Goal: Find specific page/section: Find specific page/section

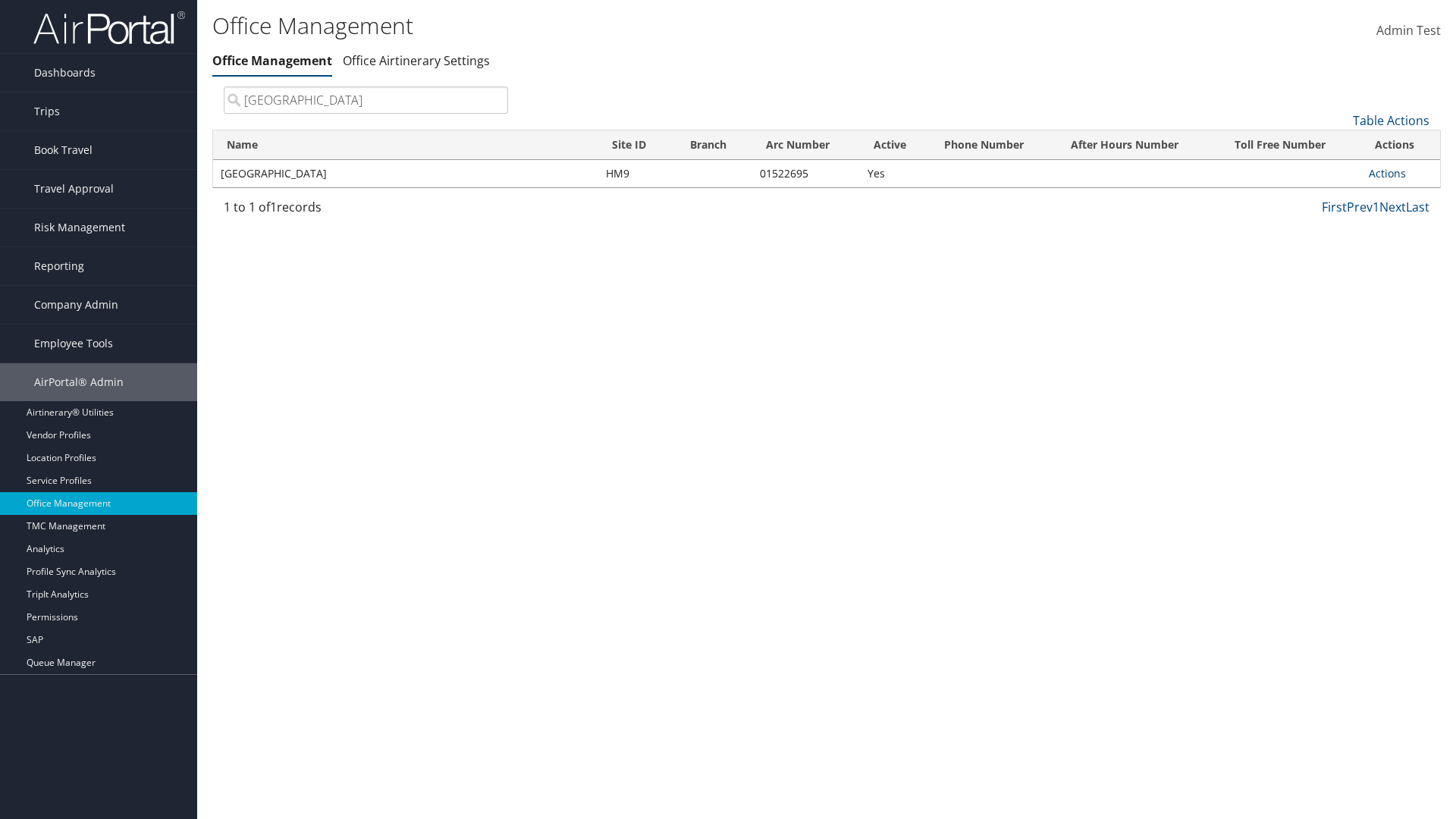
type input "[GEOGRAPHIC_DATA]"
click at [1386, 173] on link "Actions" at bounding box center [1386, 173] width 37 height 14
click at [1337, 195] on link "View Travel Agents" at bounding box center [1337, 196] width 128 height 26
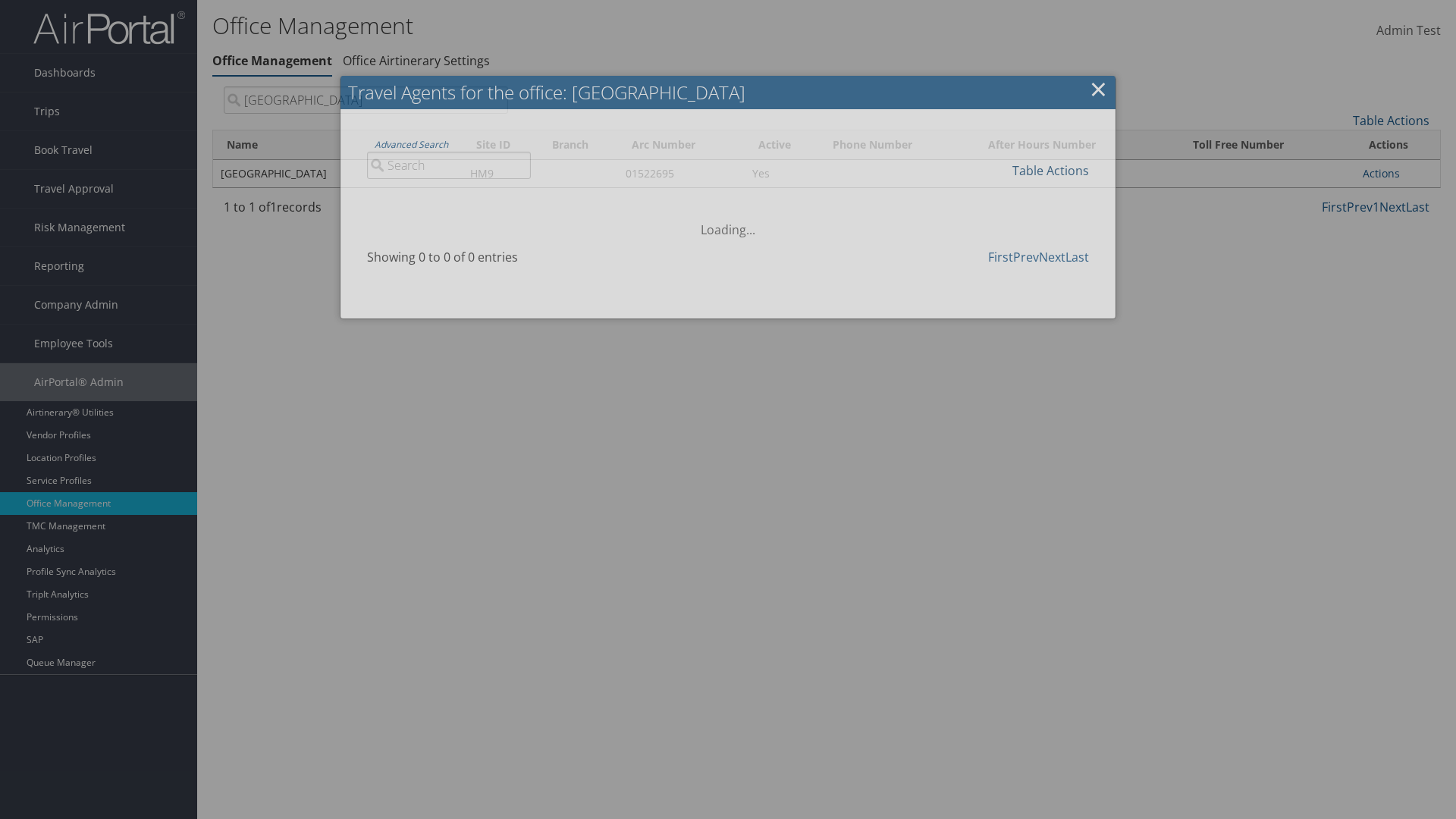
click at [1050, 170] on link "Table Actions" at bounding box center [1050, 170] width 77 height 17
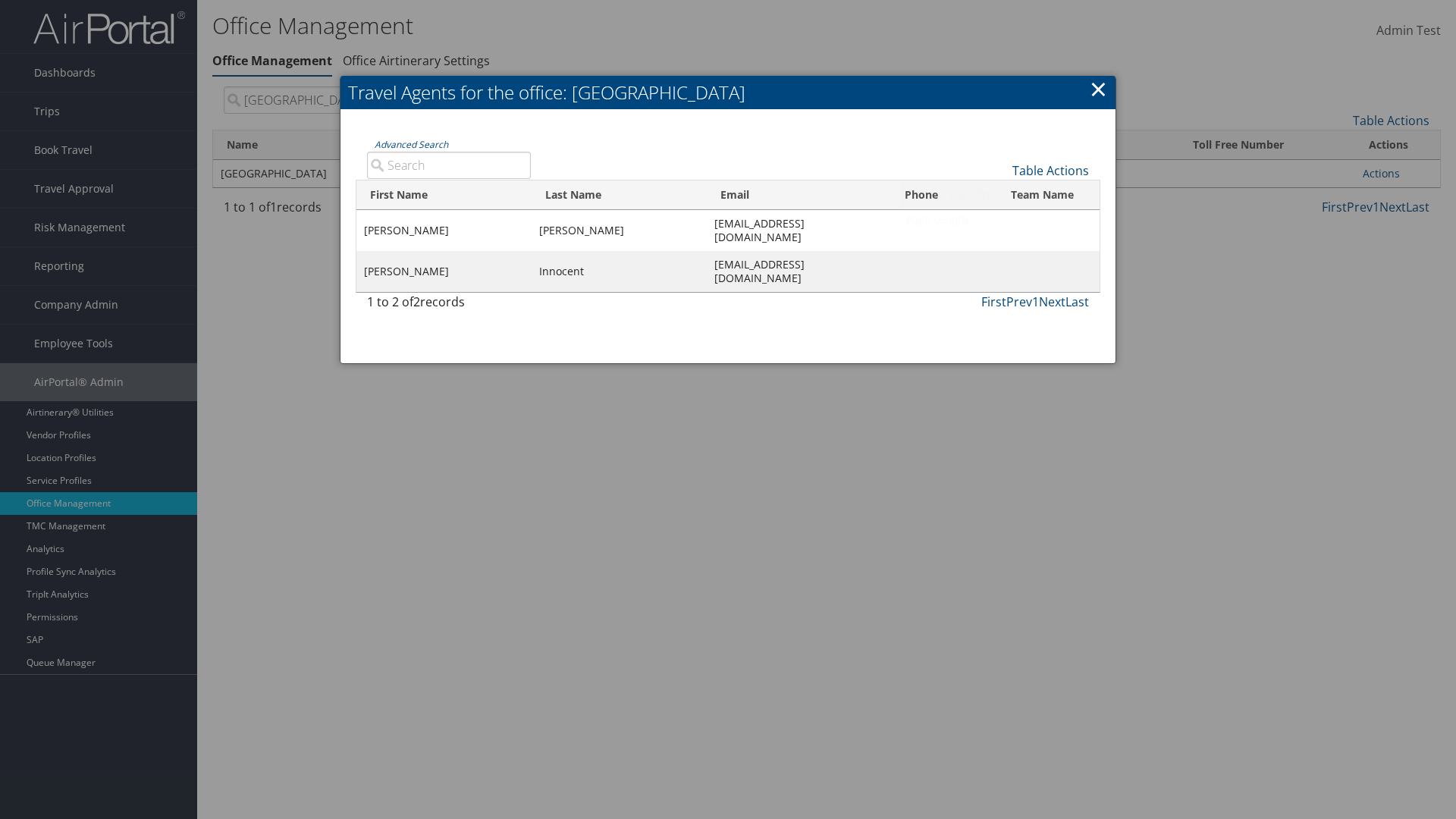
click at [1000, 193] on link "Column Visibility" at bounding box center [1000, 194] width 200 height 26
click at [1000, 195] on link "First Name" at bounding box center [1000, 196] width 200 height 26
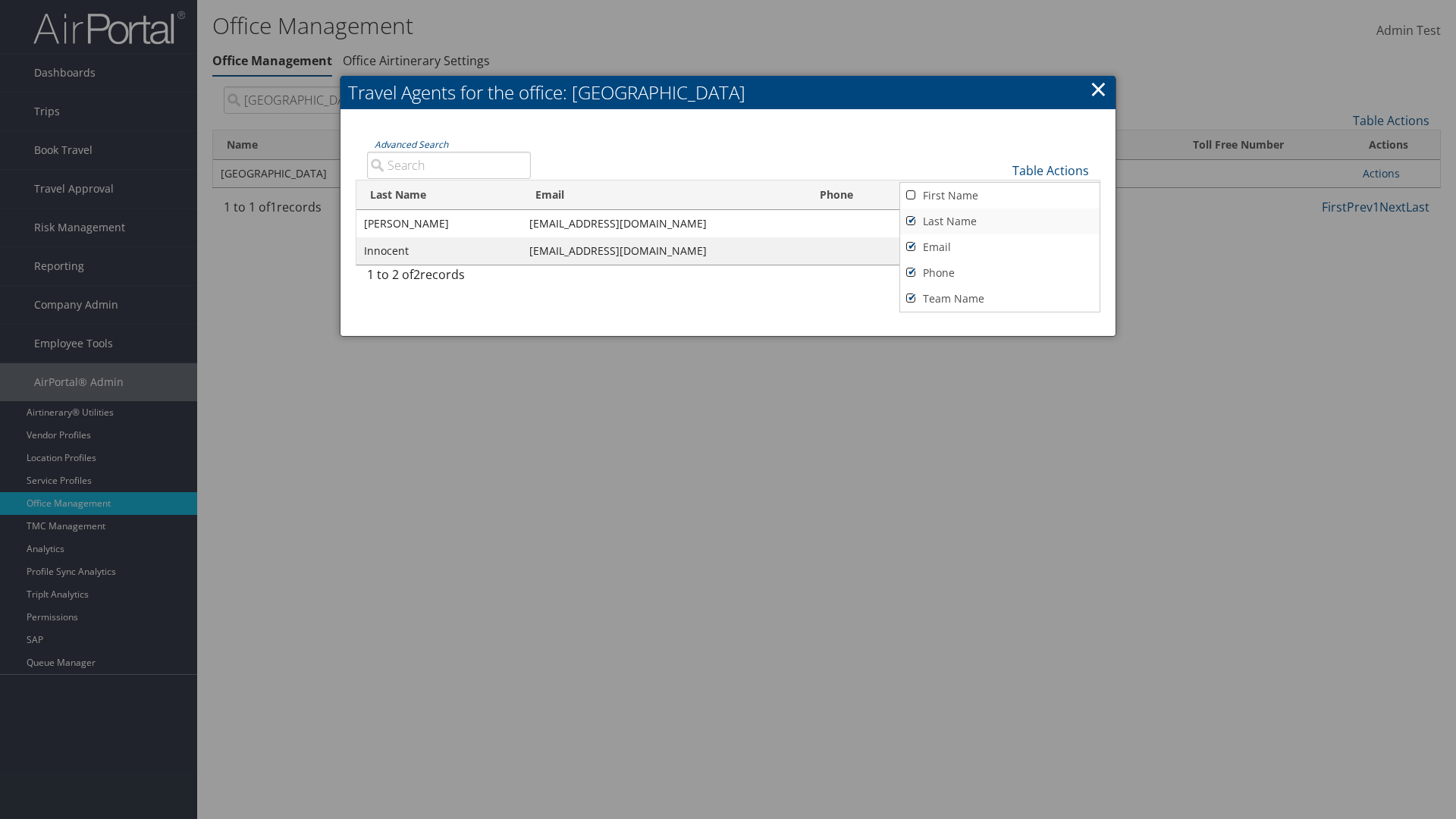
click at [1000, 221] on link "Last Name" at bounding box center [1000, 222] width 200 height 26
click at [1000, 247] on link "Email" at bounding box center [1000, 248] width 200 height 26
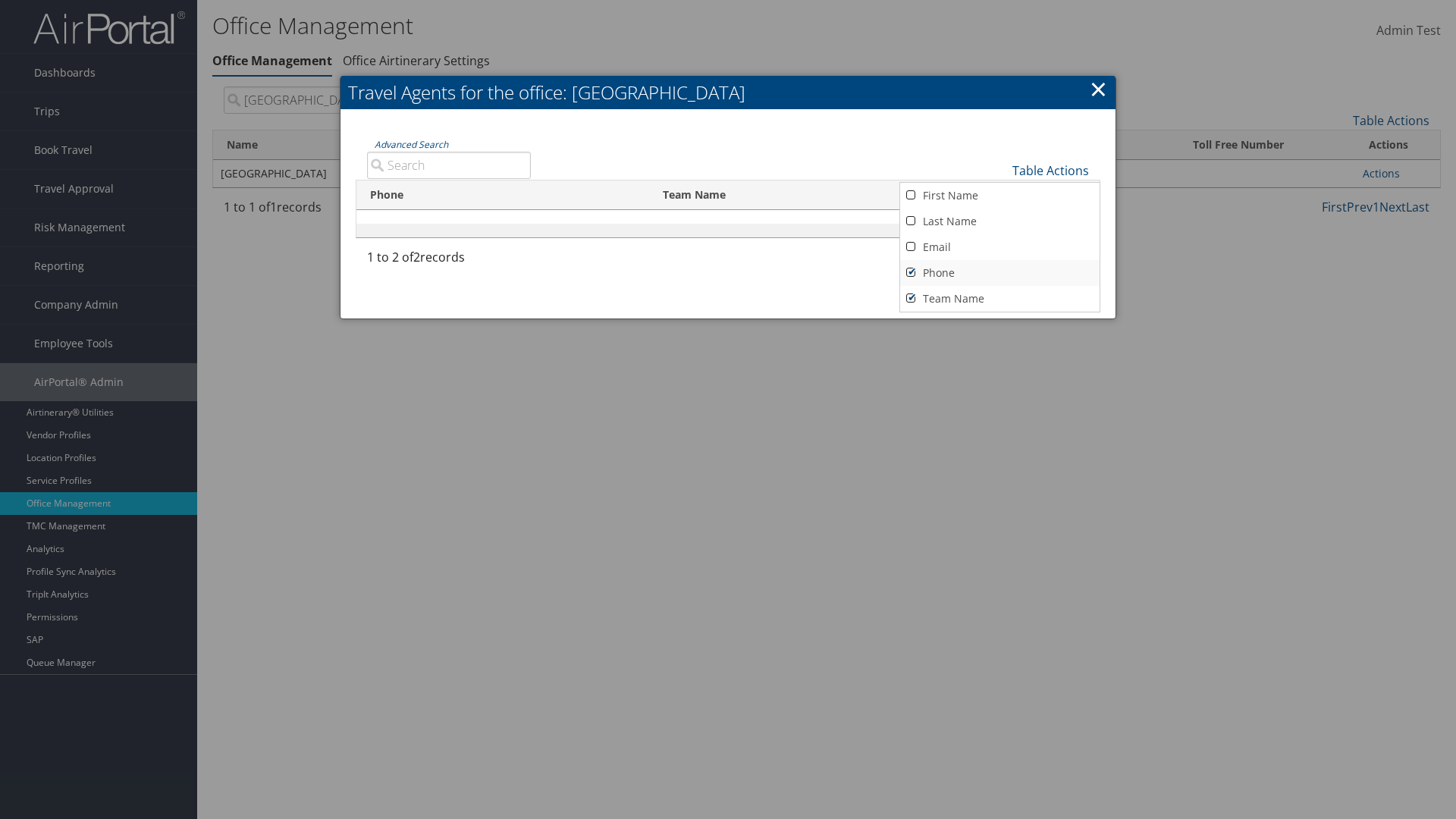
click at [1000, 273] on link "Phone" at bounding box center [1000, 274] width 200 height 26
click at [1000, 299] on link "Team Name" at bounding box center [1000, 299] width 200 height 26
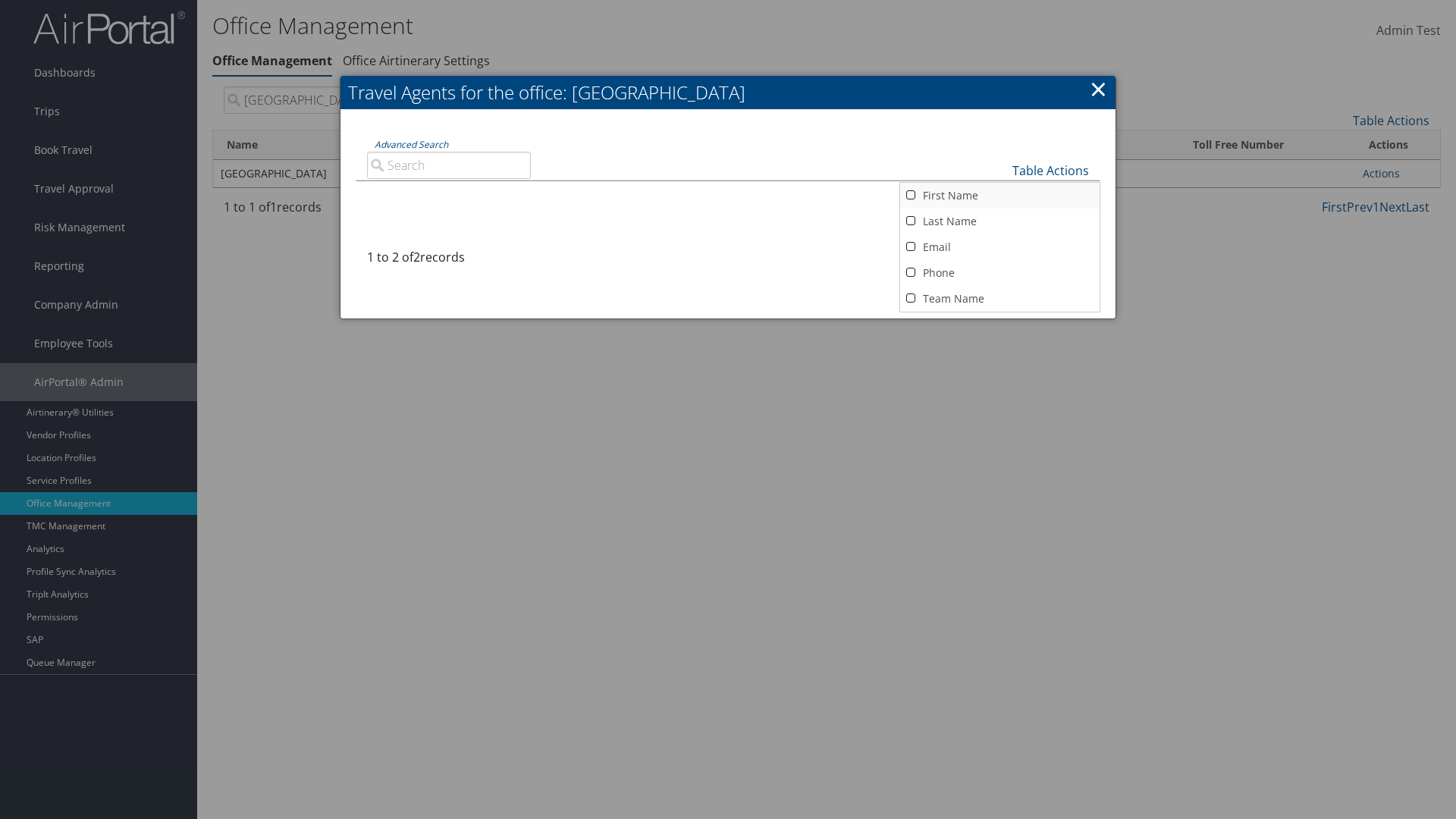
click at [1000, 195] on link "First Name" at bounding box center [1000, 196] width 200 height 26
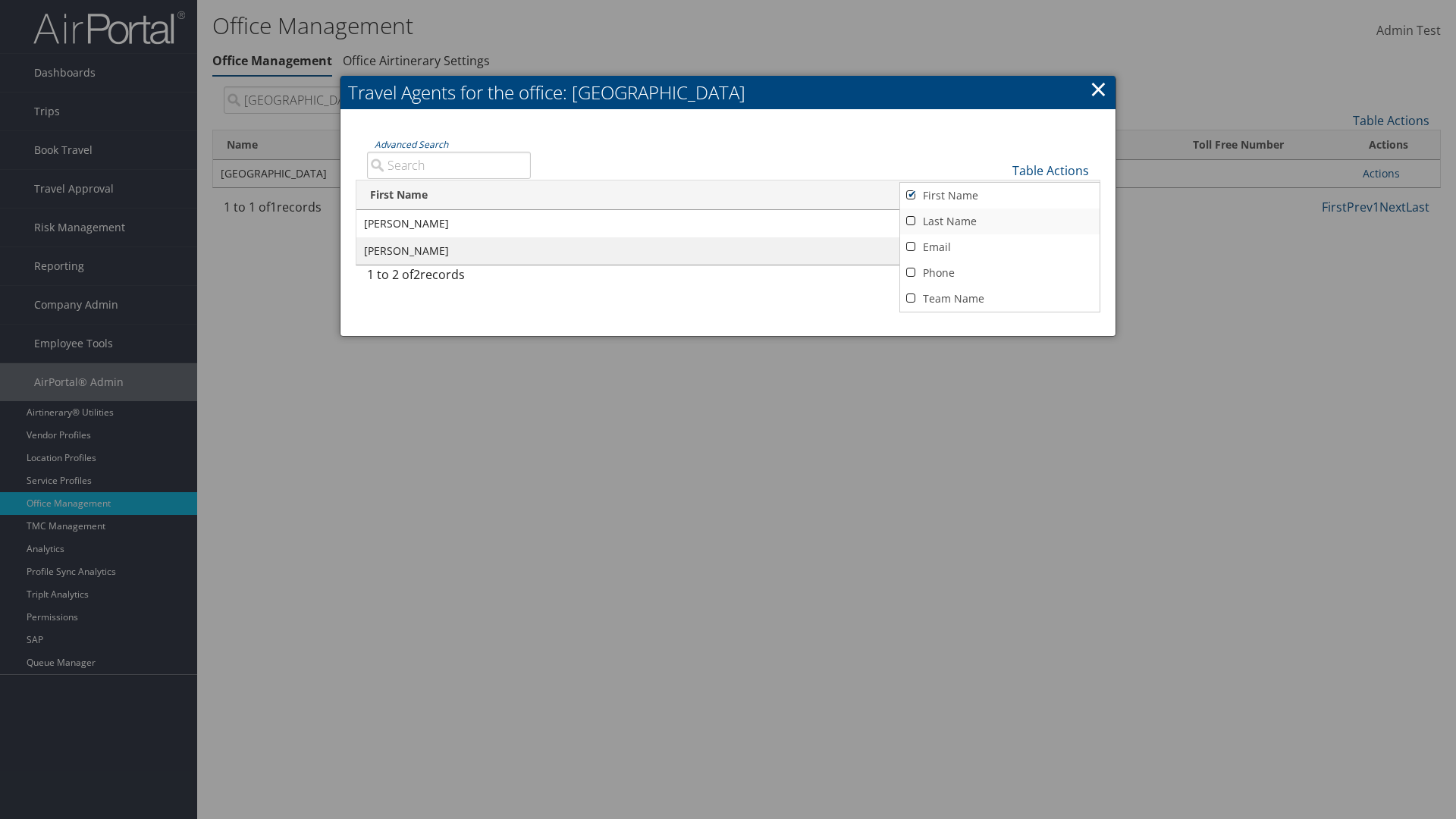
click at [1000, 221] on link "Last Name" at bounding box center [1000, 222] width 200 height 26
click at [1000, 247] on link "Email" at bounding box center [1000, 248] width 200 height 26
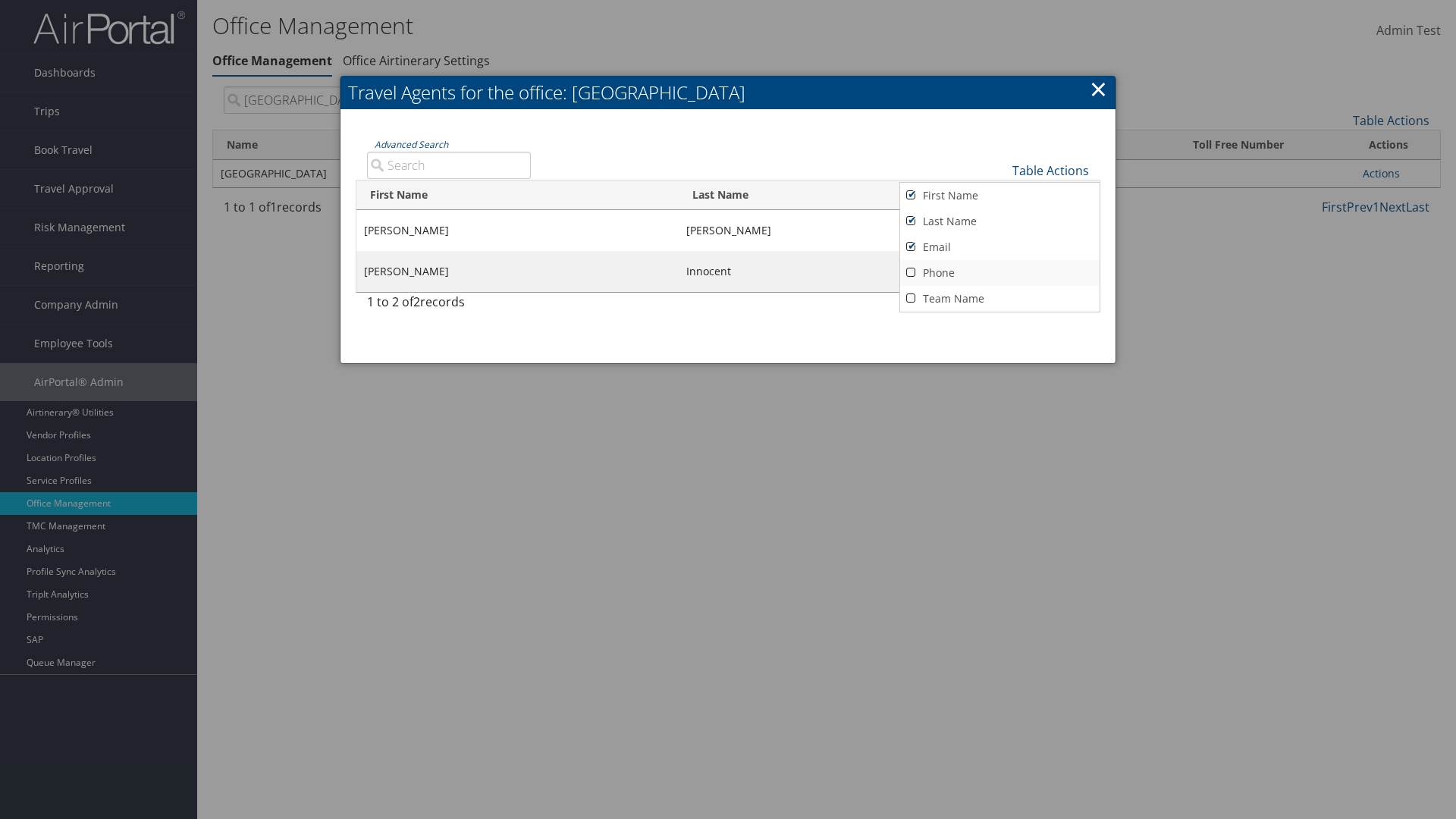
click at [1000, 273] on link "Phone" at bounding box center [1000, 274] width 200 height 26
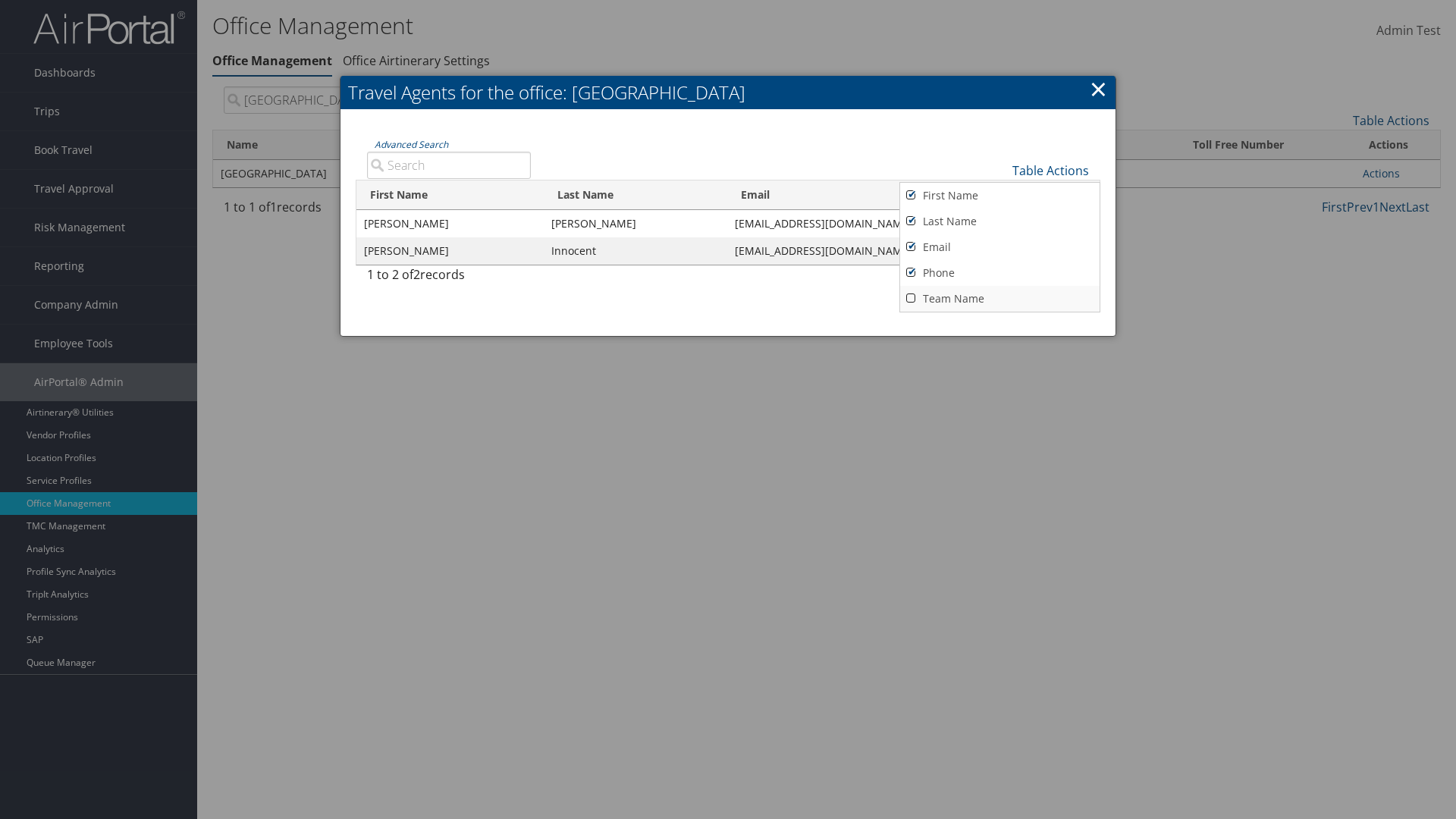
click at [1000, 299] on link "Team Name" at bounding box center [1000, 299] width 200 height 26
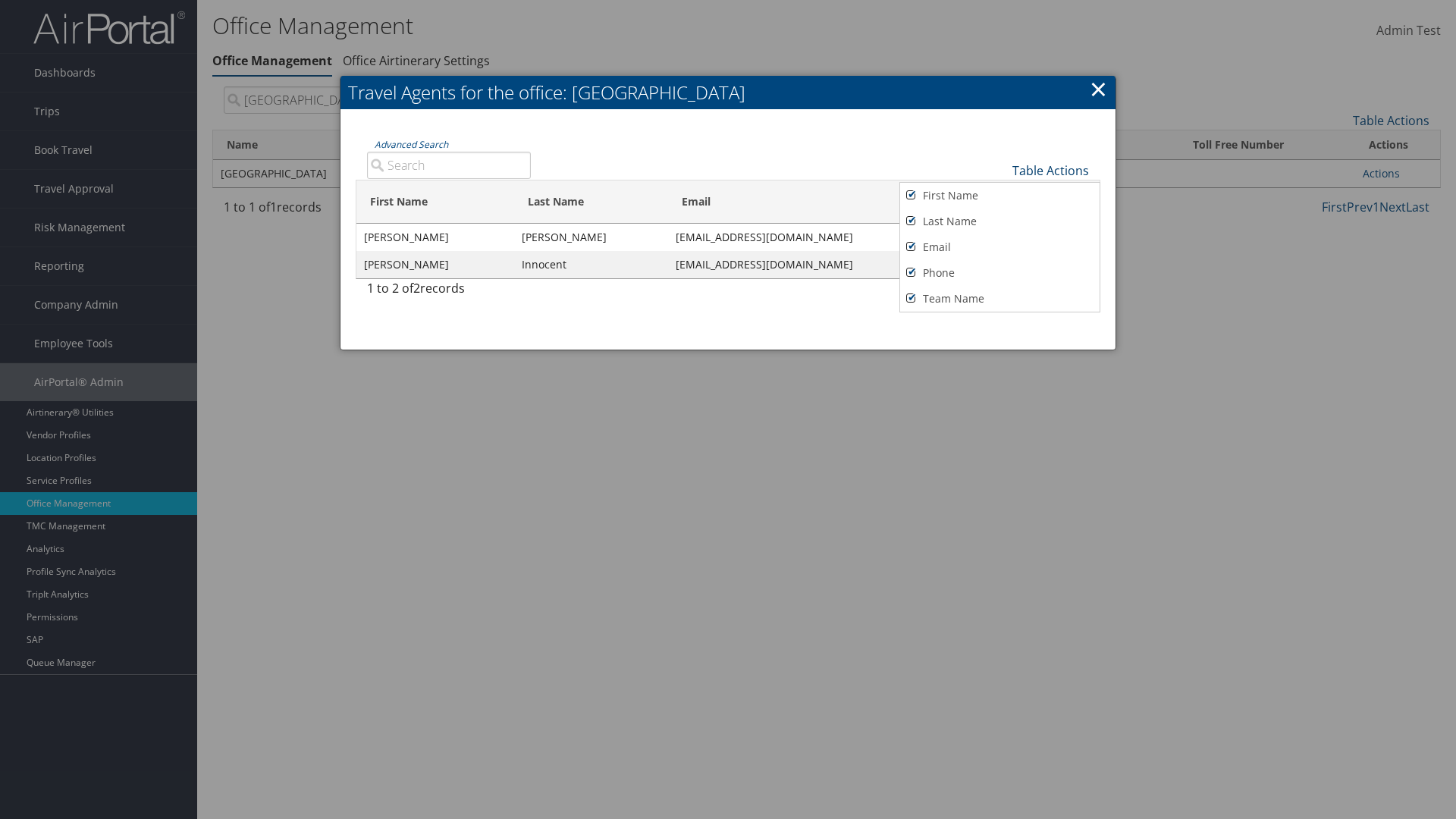
click at [1050, 170] on link "Table Actions" at bounding box center [1050, 170] width 77 height 17
click at [1000, 222] on link "Page Length" at bounding box center [1000, 223] width 200 height 26
click at [1000, 222] on link "25" at bounding box center [1000, 223] width 200 height 26
click at [1050, 170] on link "Table Actions" at bounding box center [1050, 170] width 77 height 17
click at [1000, 219] on link "Page Length" at bounding box center [1000, 220] width 200 height 26
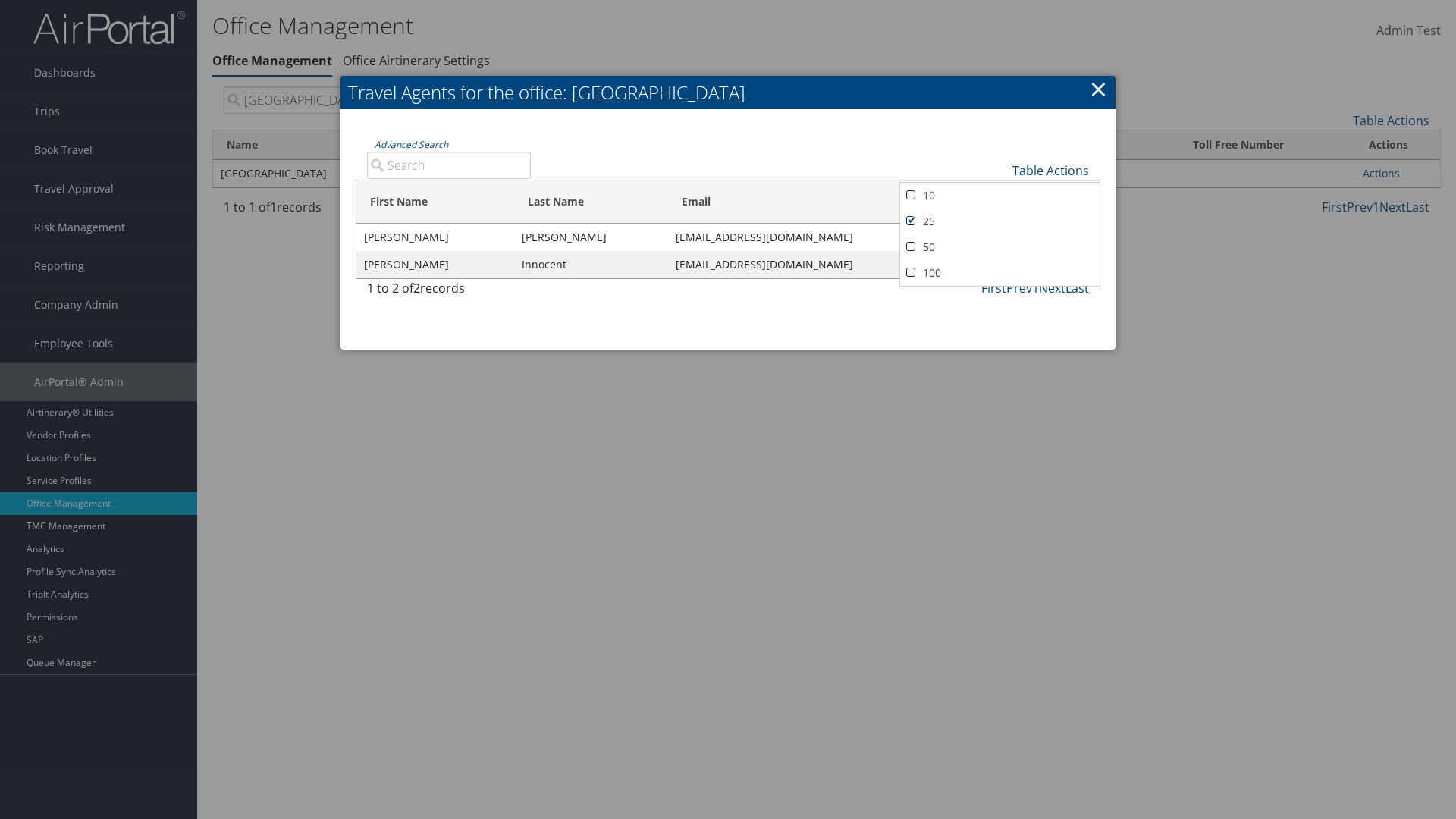
click at [1000, 247] on link "50" at bounding box center [1000, 248] width 200 height 26
click at [1050, 170] on link "Table Actions" at bounding box center [1050, 170] width 77 height 17
click at [1000, 273] on link "100" at bounding box center [1000, 274] width 200 height 26
